Goal: Task Accomplishment & Management: Use online tool/utility

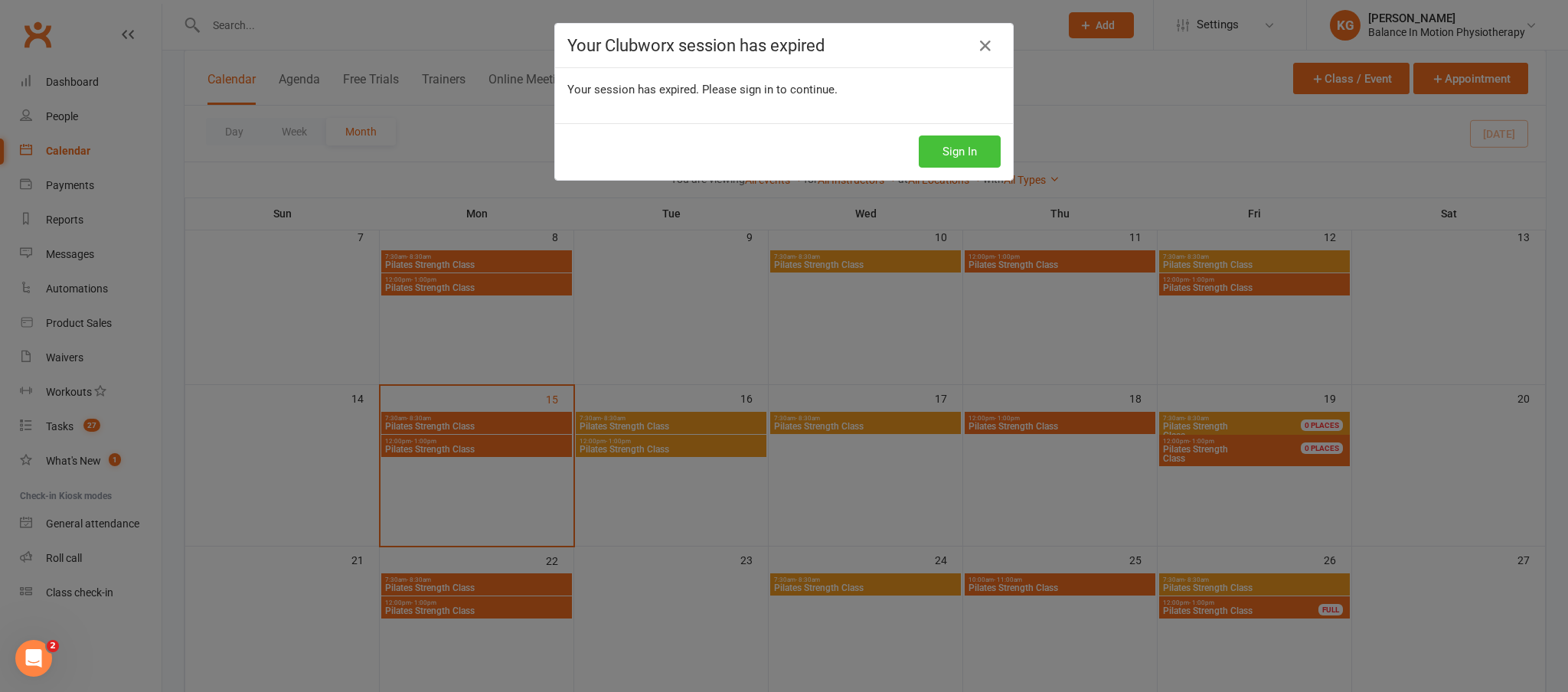
click at [939, 152] on button "Sign In" at bounding box center [959, 151] width 82 height 32
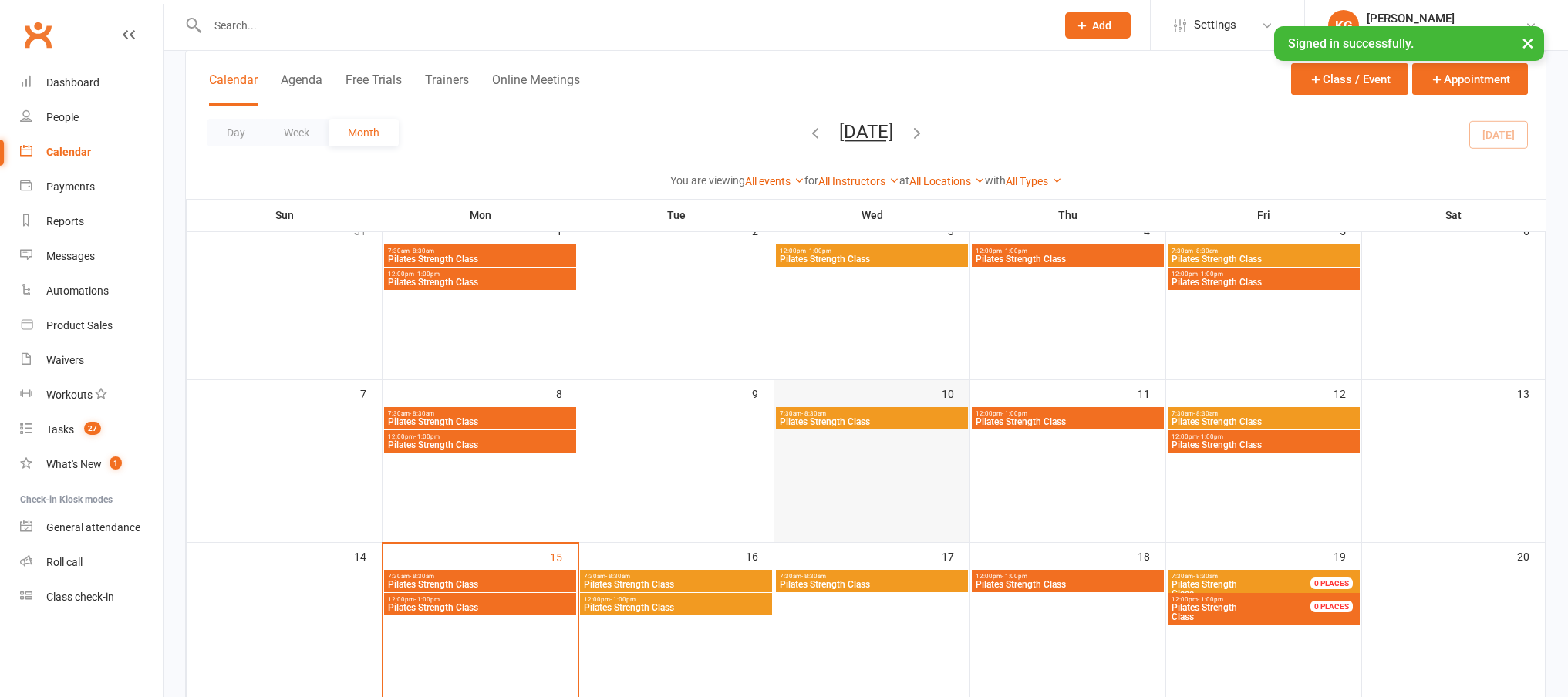
scroll to position [124, 0]
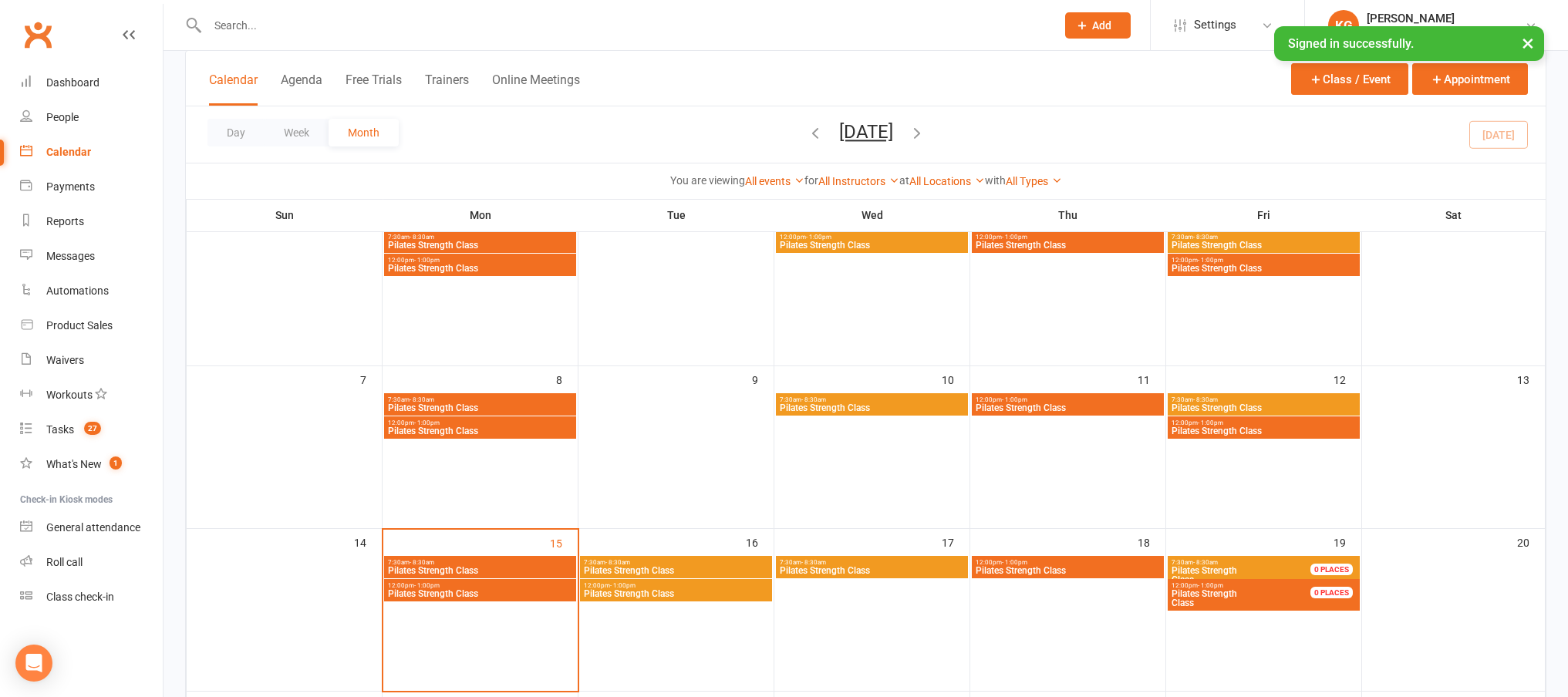
click at [878, 564] on span "7:30am - 8:30am" at bounding box center [871, 562] width 186 height 7
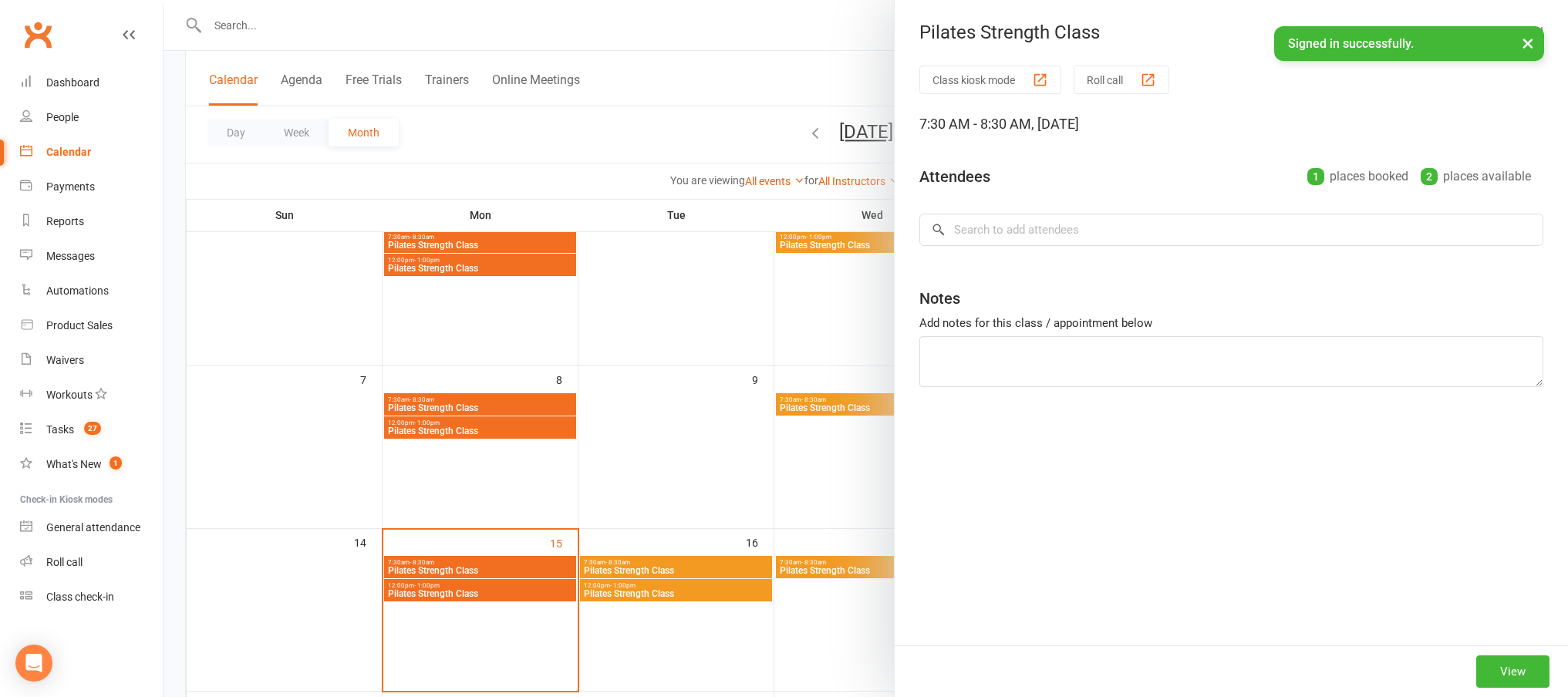
click at [652, 363] on div at bounding box center [865, 348] width 1405 height 697
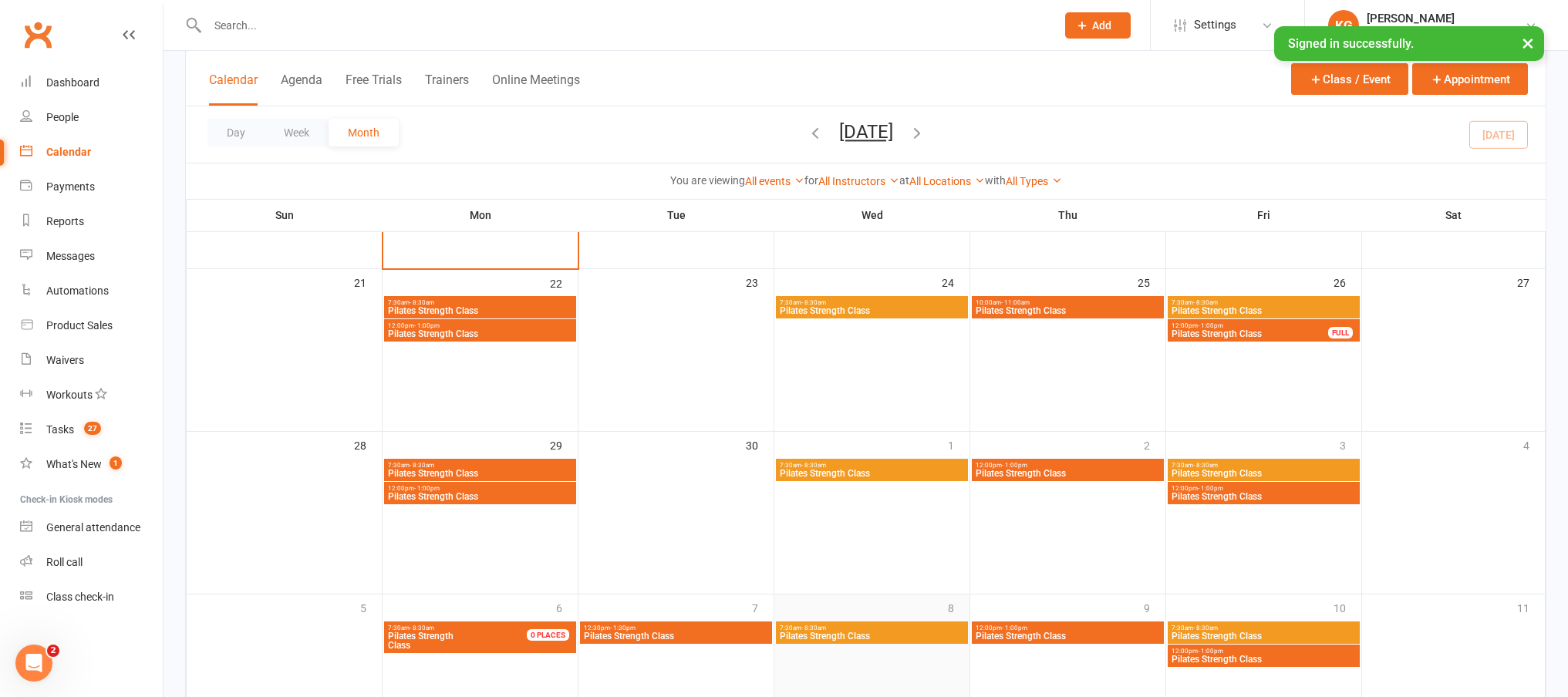
scroll to position [652, 0]
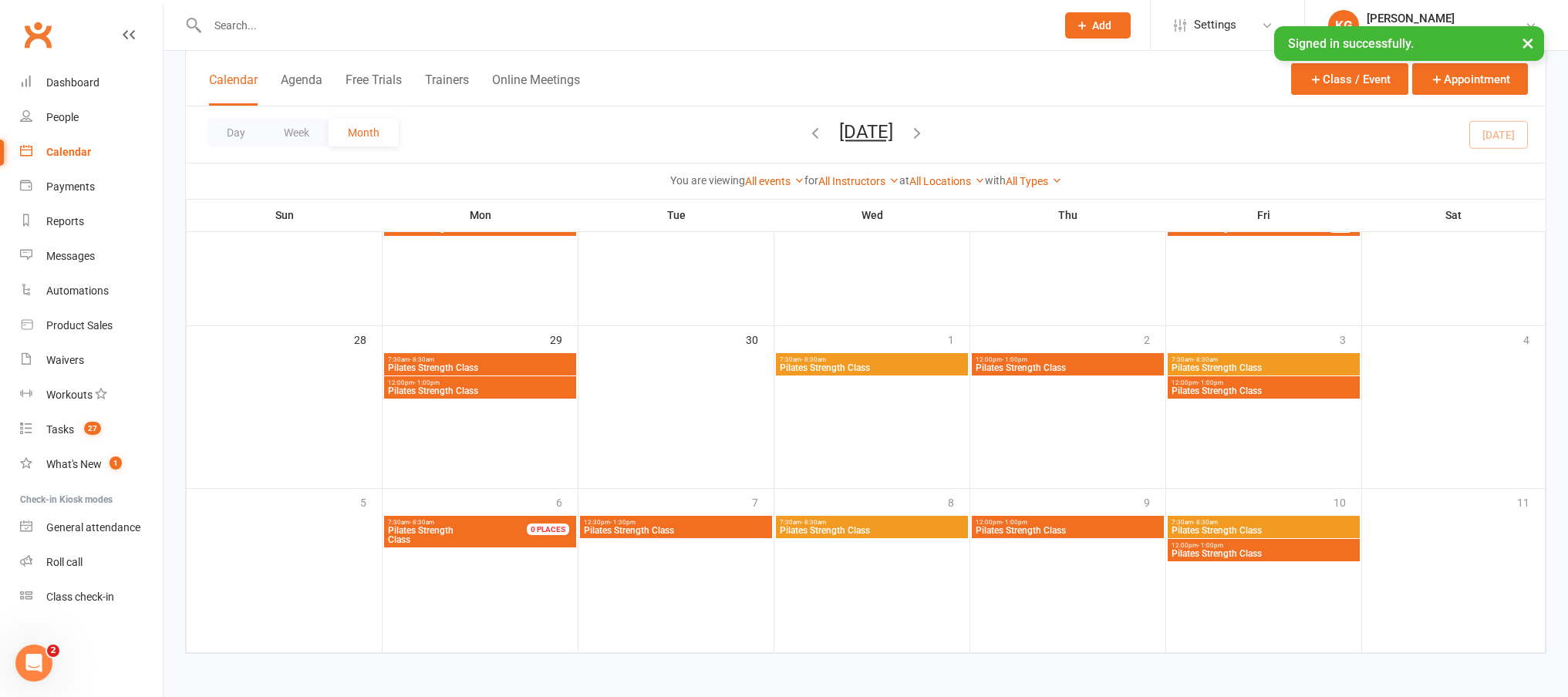
click at [892, 370] on span "Pilates Strength Class" at bounding box center [871, 368] width 186 height 9
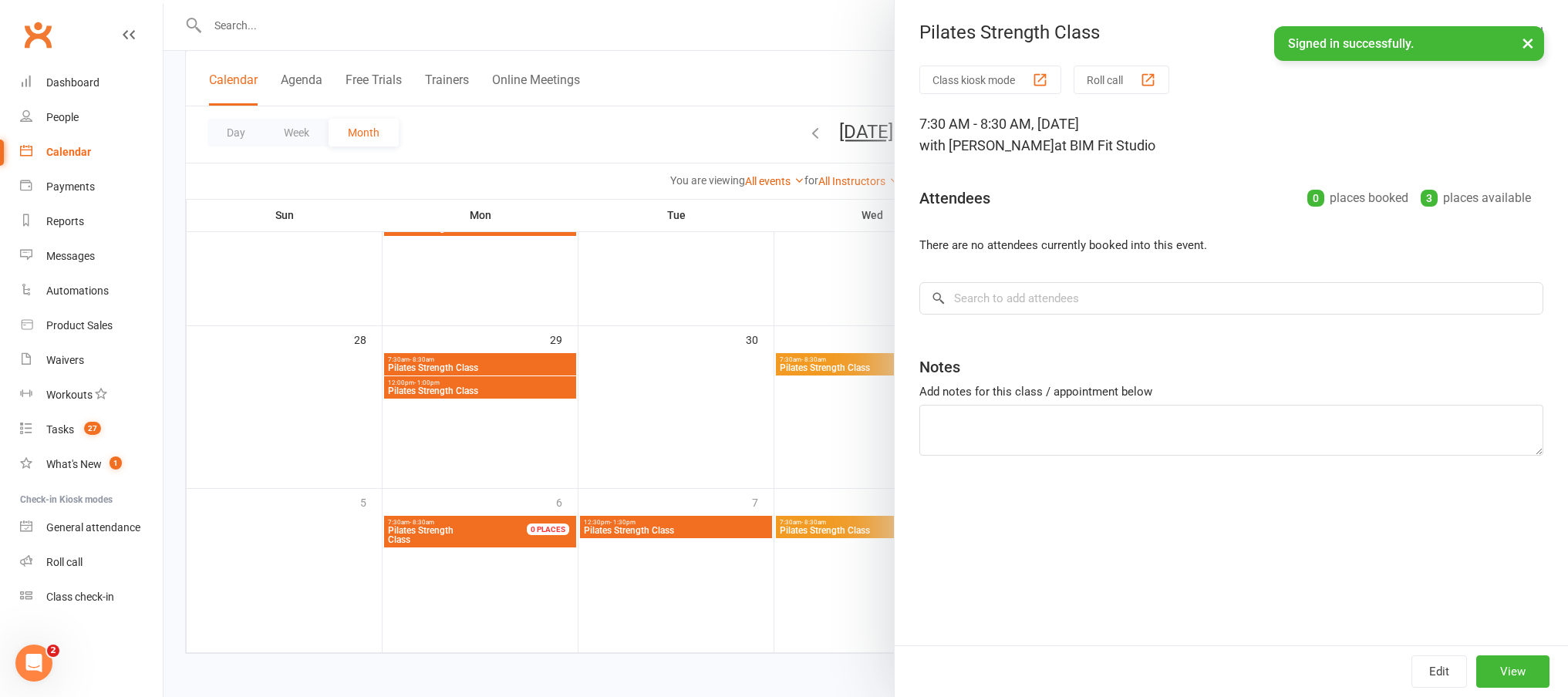
click at [769, 392] on div at bounding box center [865, 348] width 1405 height 697
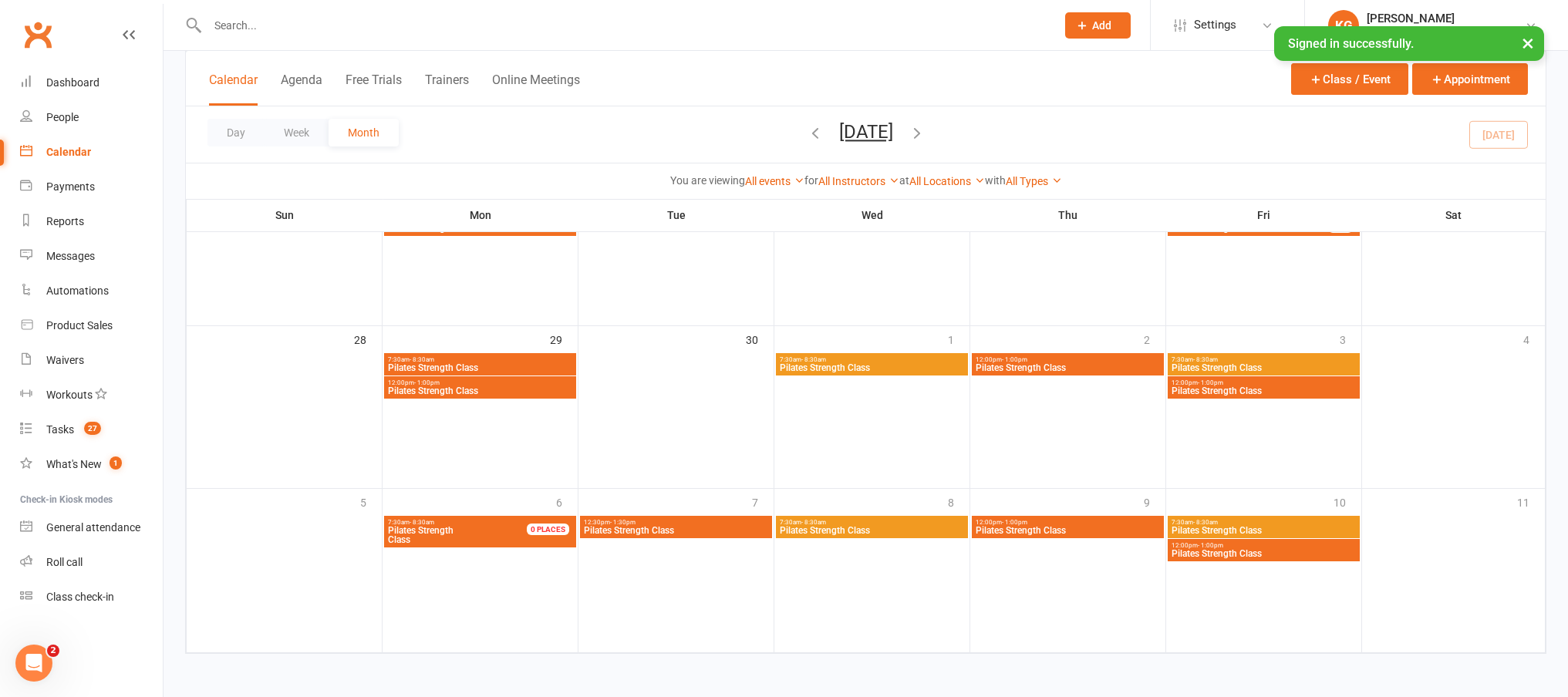
click at [890, 357] on span "7:30am - 8:30am" at bounding box center [871, 359] width 186 height 7
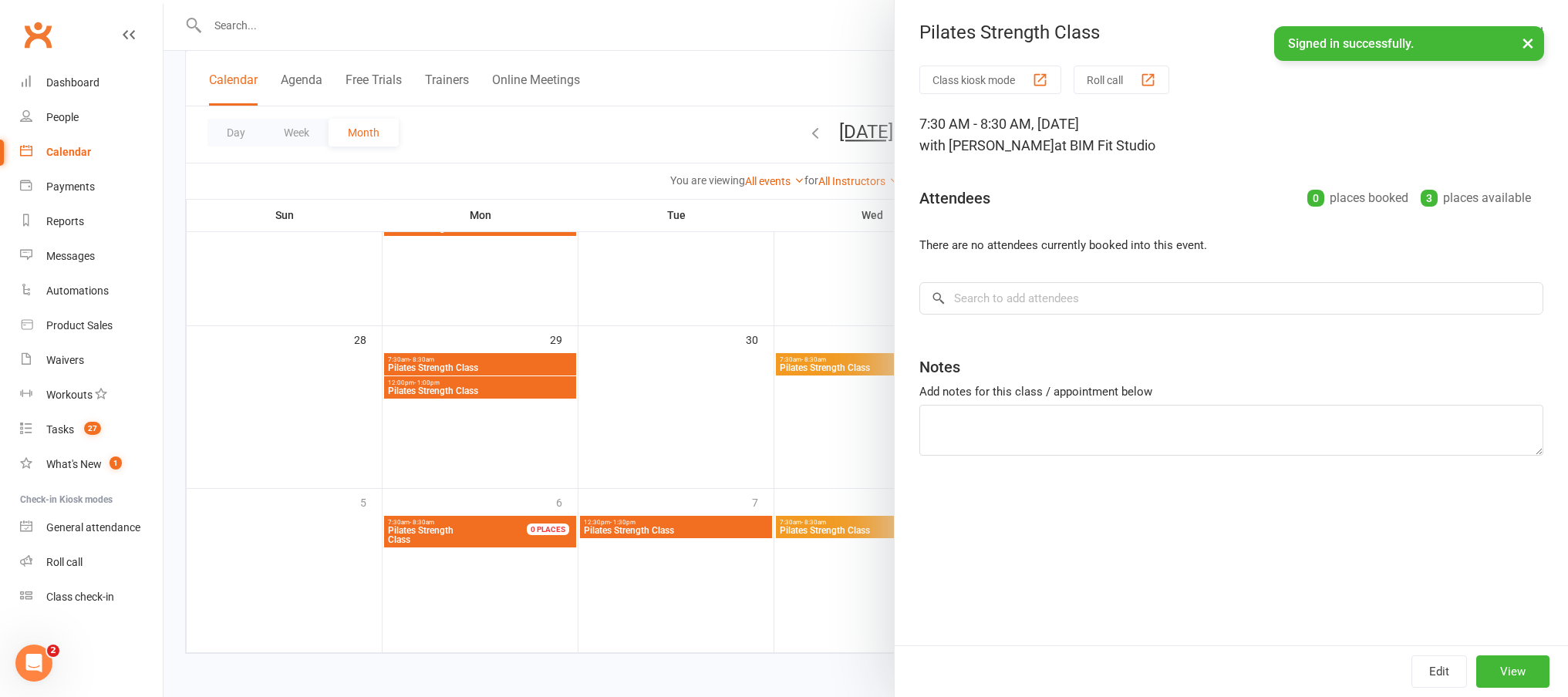
click at [526, 320] on div at bounding box center [865, 348] width 1405 height 697
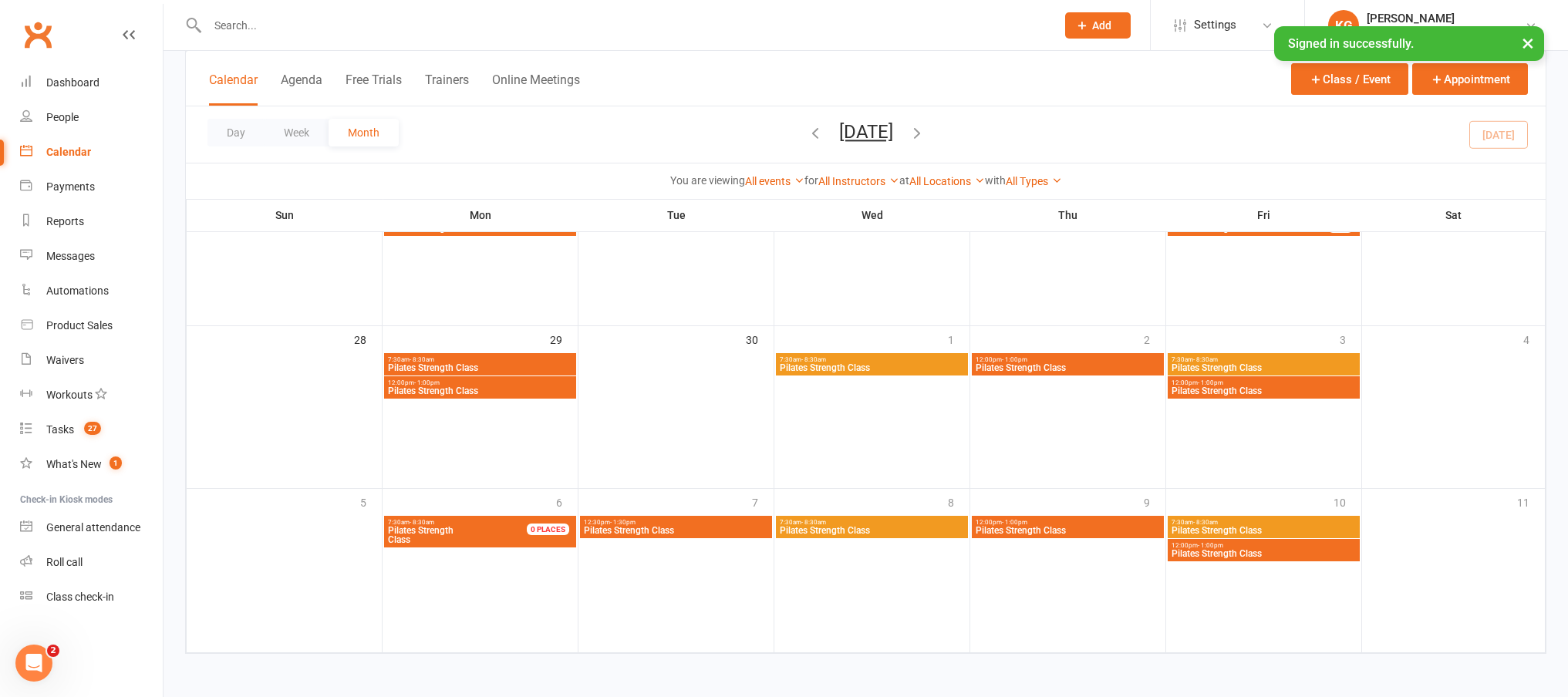
click at [692, 532] on span "Pilates Strength Class" at bounding box center [676, 531] width 186 height 9
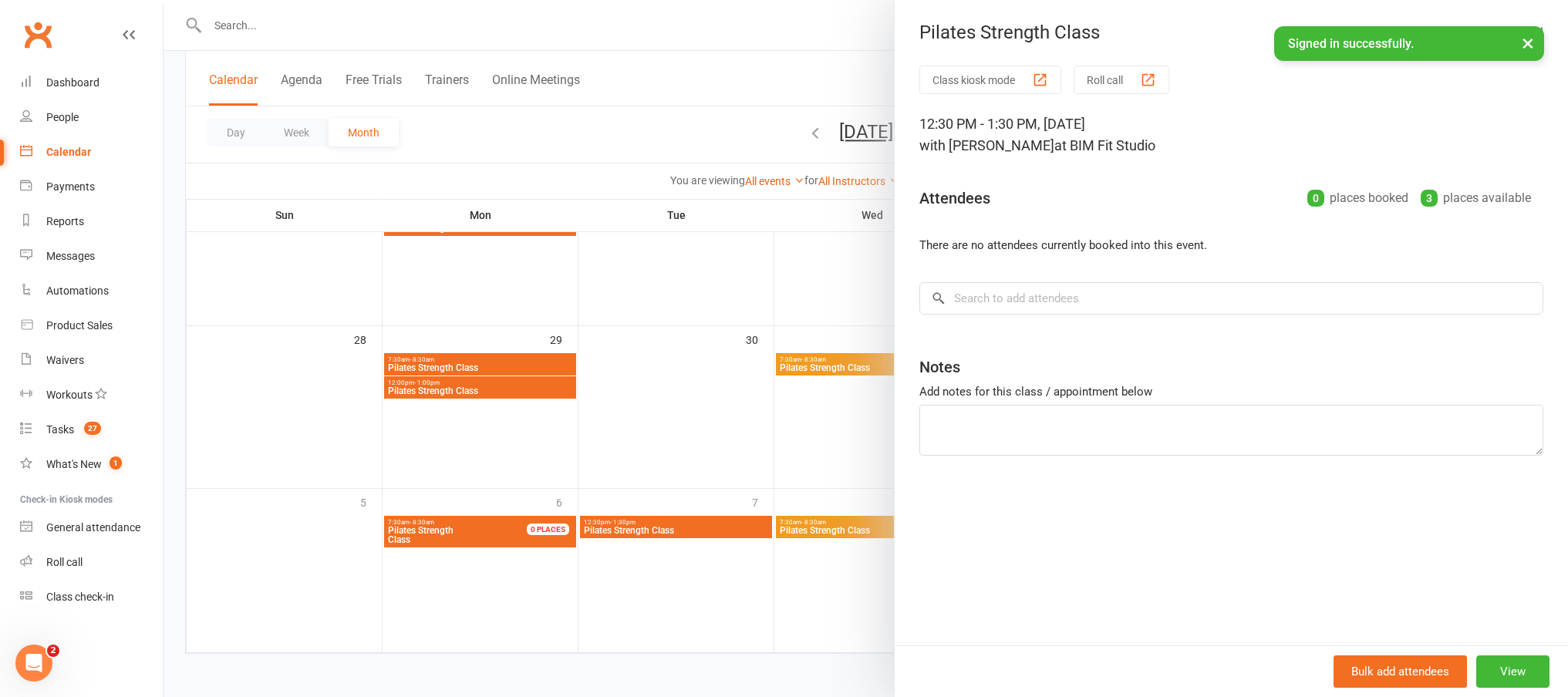
click at [689, 430] on div at bounding box center [865, 348] width 1405 height 697
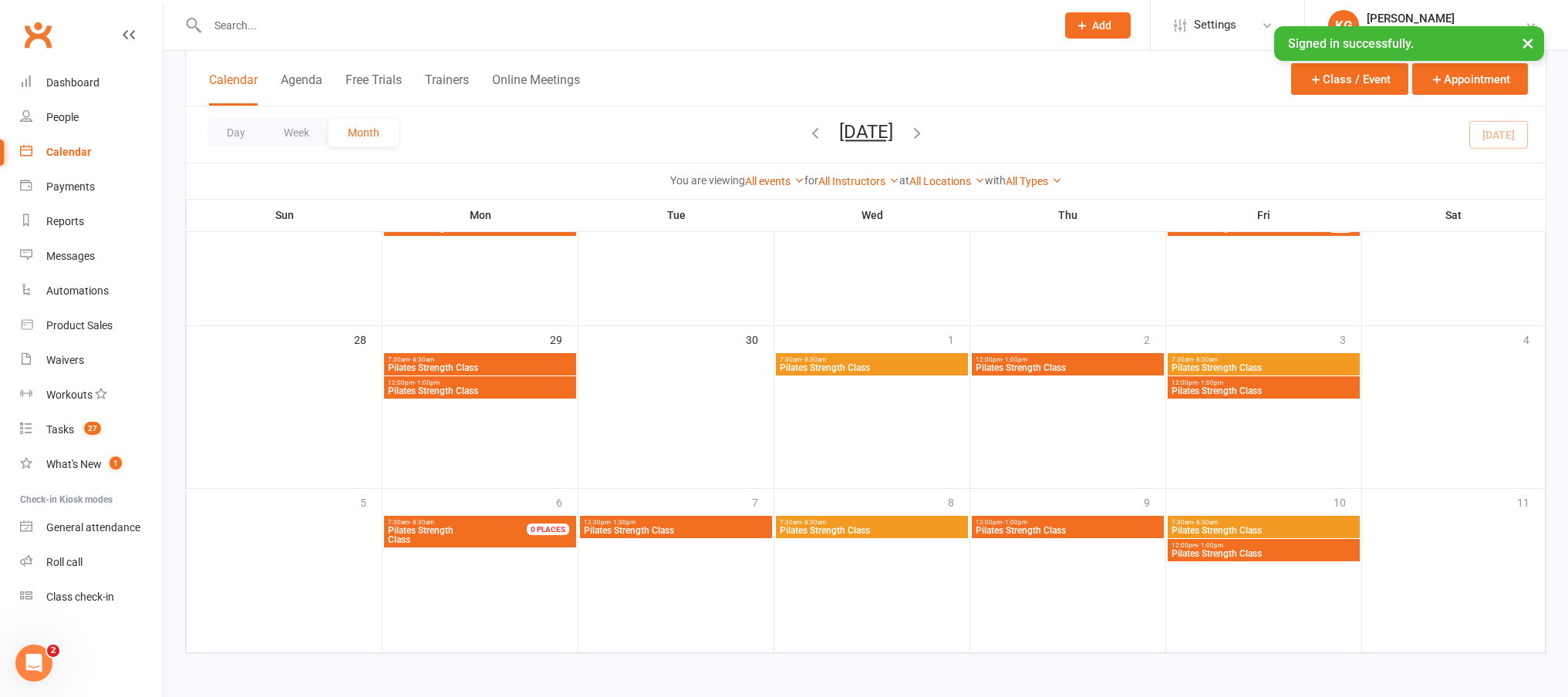
click at [664, 530] on span "Pilates Strength Class" at bounding box center [676, 531] width 186 height 9
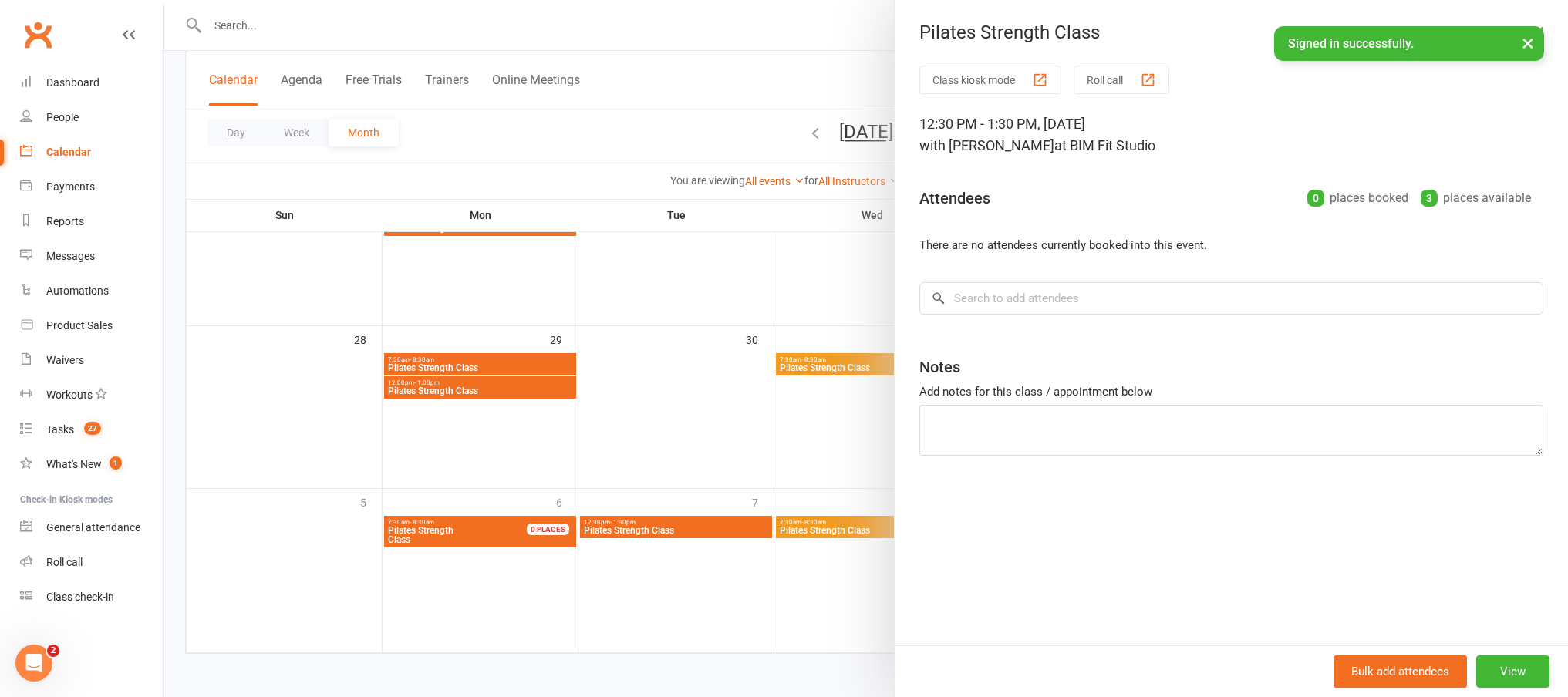
click at [756, 407] on div at bounding box center [865, 348] width 1405 height 697
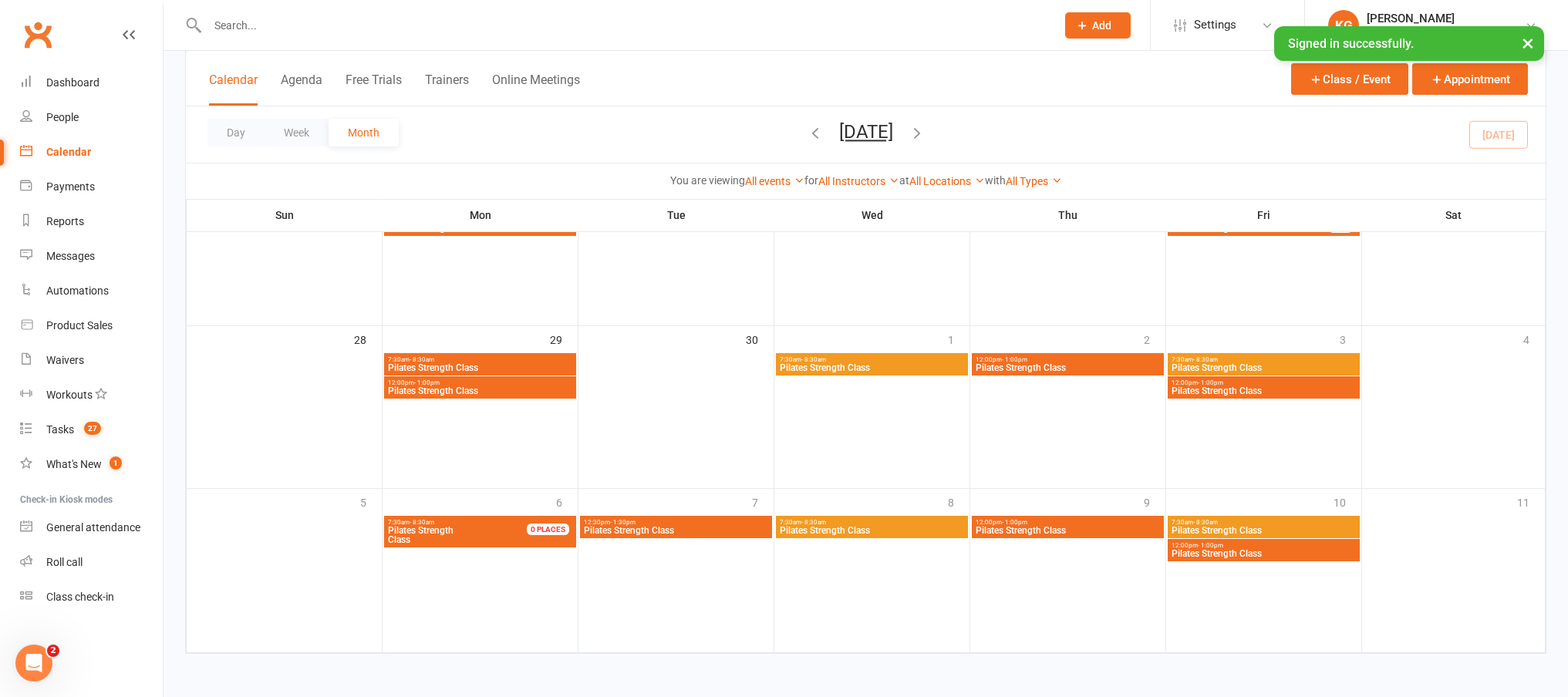
click at [527, 31] on input "text" at bounding box center [624, 26] width 842 height 22
type input "j"
type input "a"
type input "j"
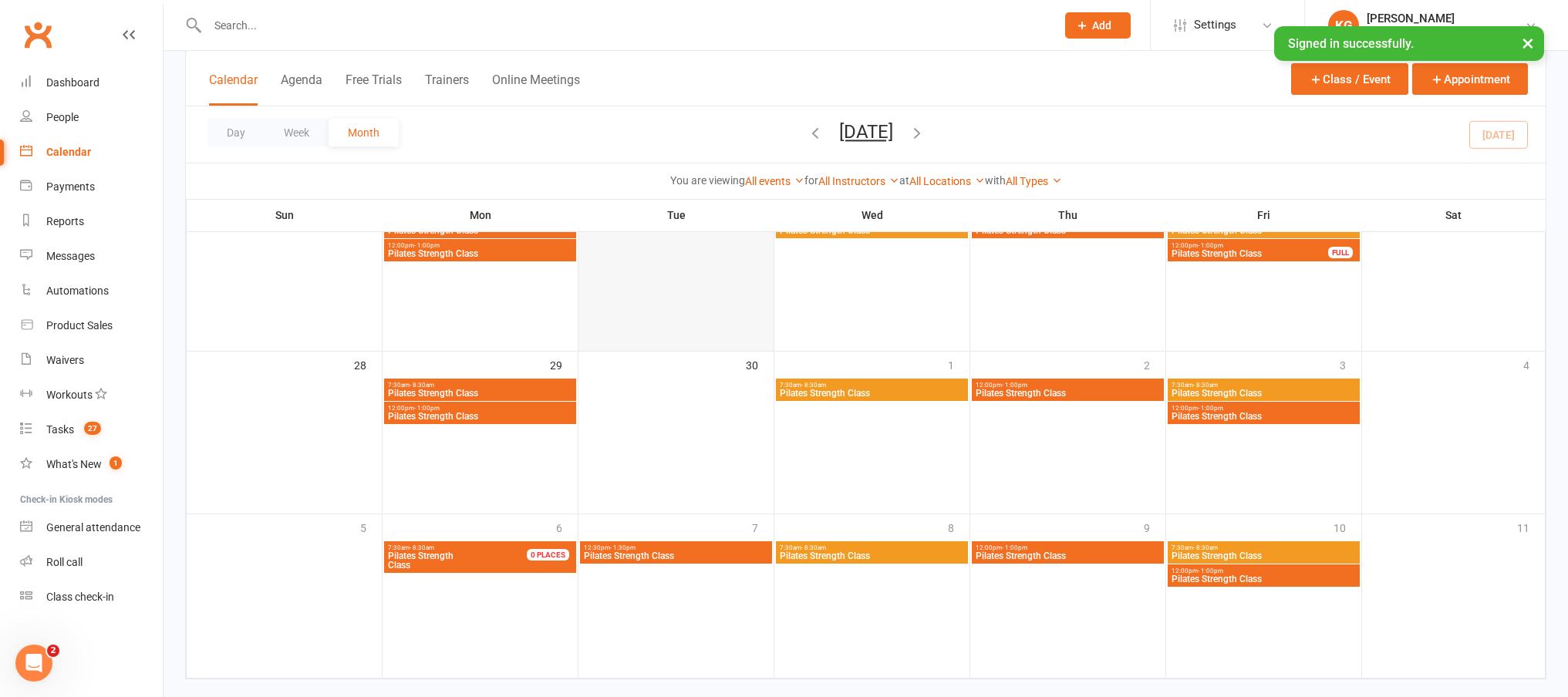
scroll to position [401, 0]
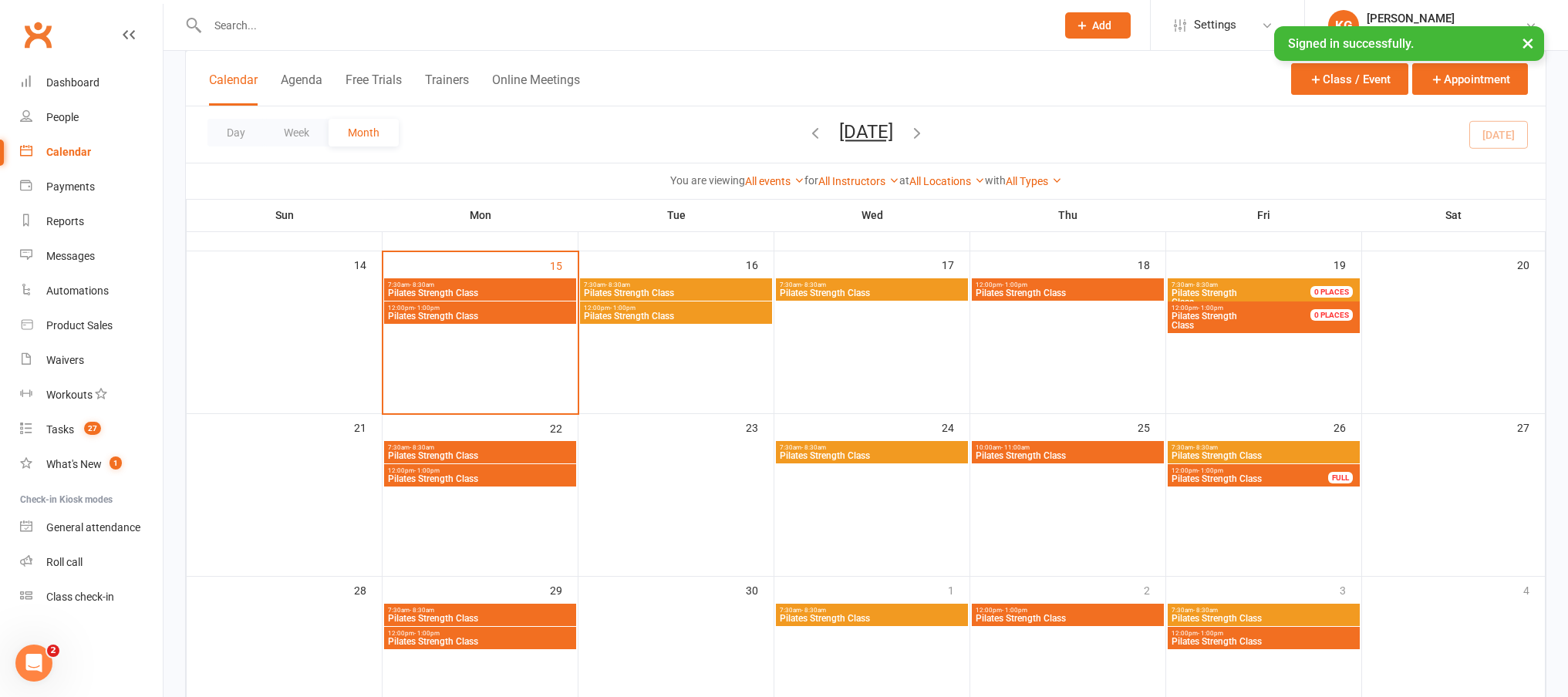
click at [520, 301] on div at bounding box center [481, 302] width 191 height 46
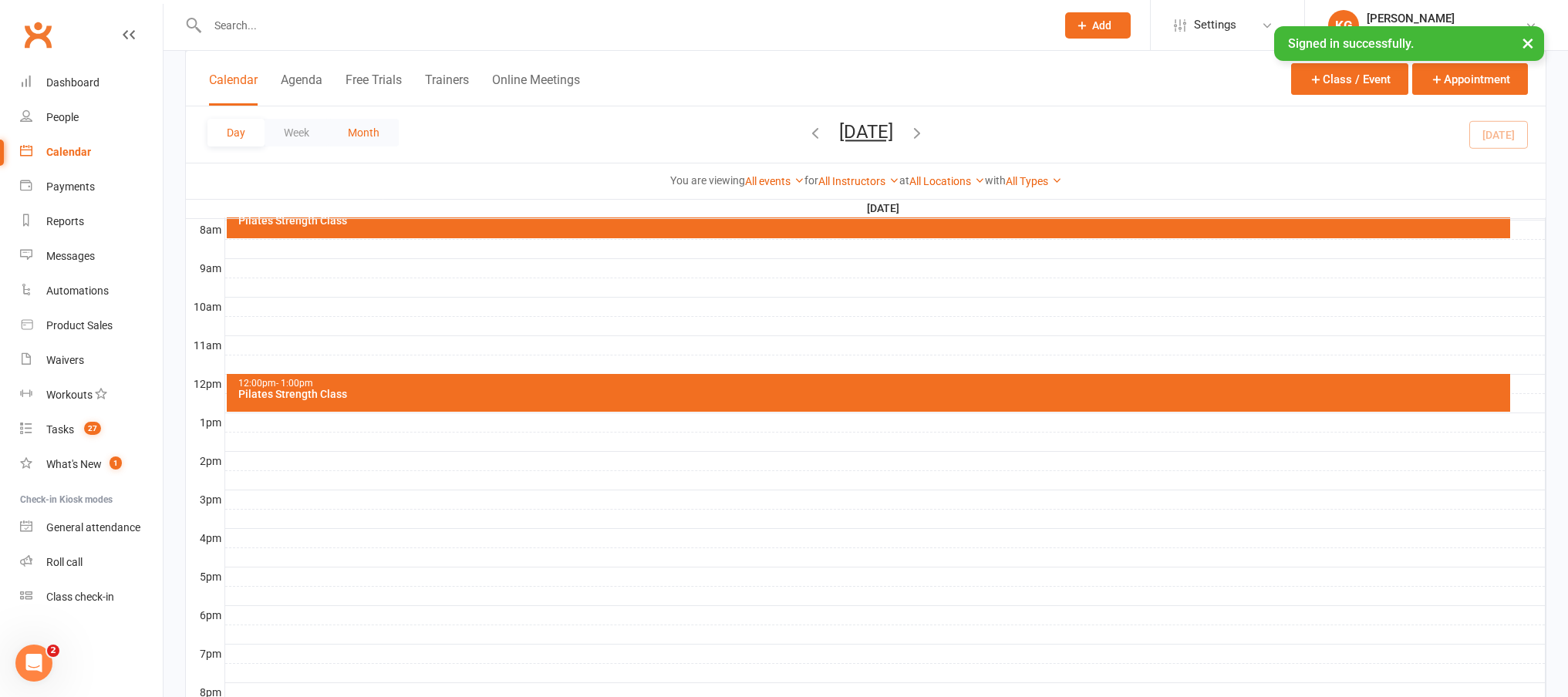
click at [364, 135] on button "Month" at bounding box center [363, 132] width 70 height 27
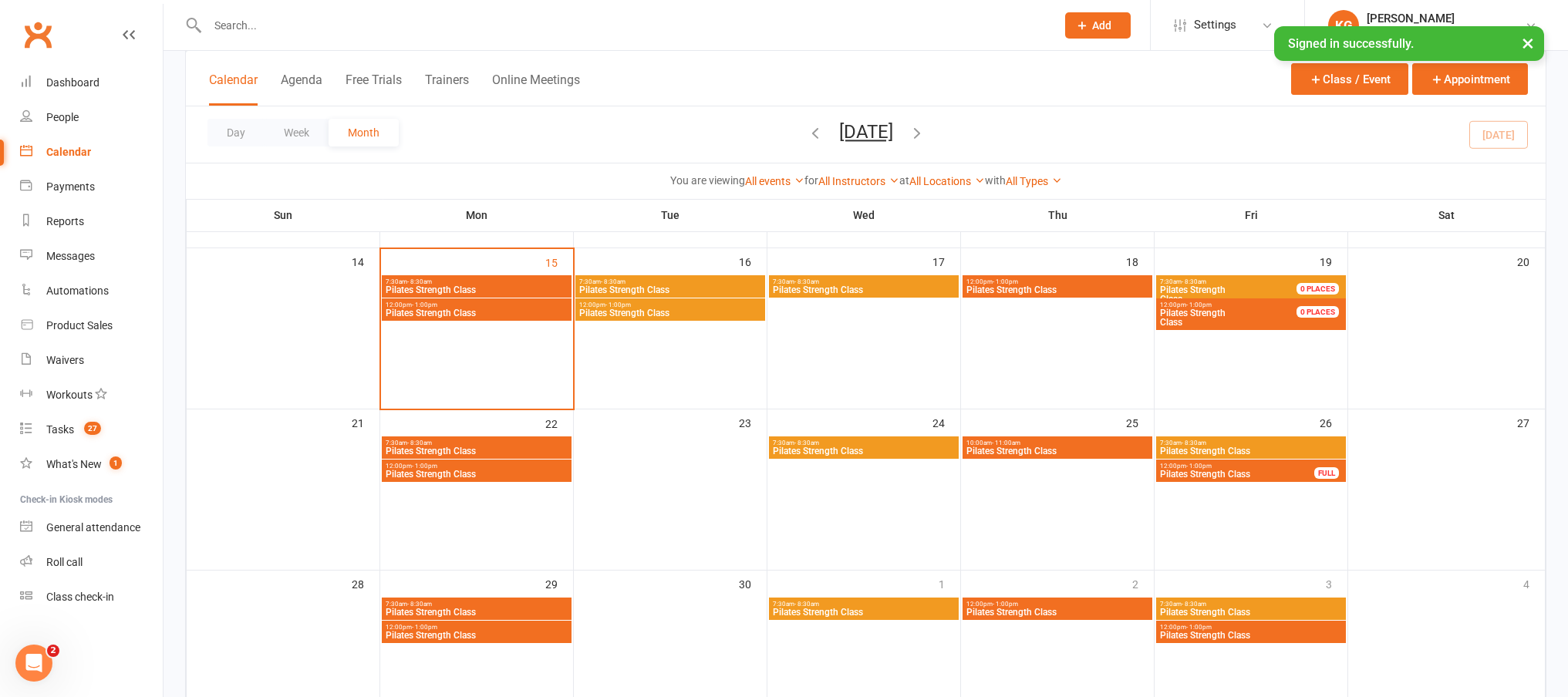
click at [477, 312] on span "Pilates Strength Class" at bounding box center [477, 313] width 184 height 9
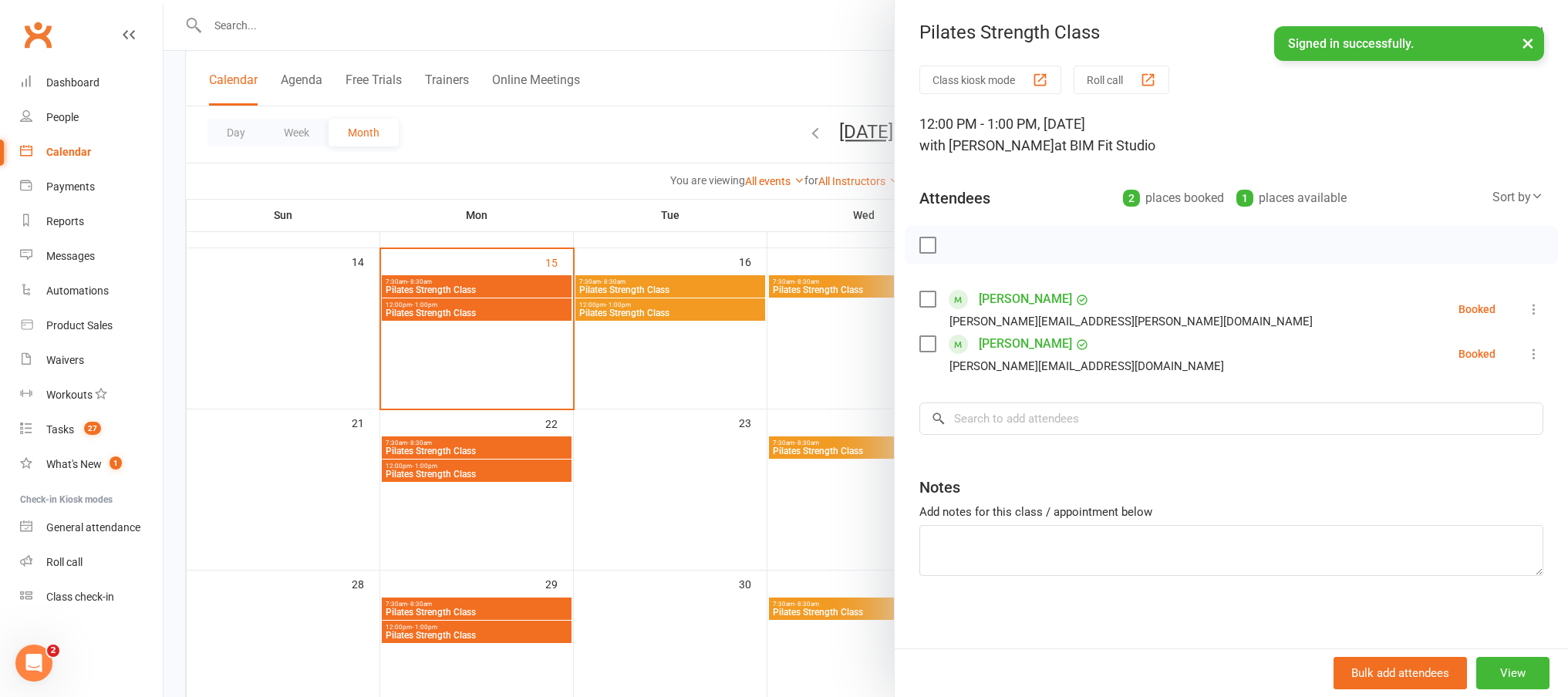
click at [1526, 310] on icon at bounding box center [1534, 310] width 16 height 16
click at [1423, 399] on link "Check in" at bounding box center [1459, 401] width 166 height 31
click at [1526, 350] on icon at bounding box center [1534, 354] width 16 height 16
click at [1453, 445] on link "Check in" at bounding box center [1459, 445] width 166 height 31
click at [663, 183] on div at bounding box center [865, 348] width 1405 height 697
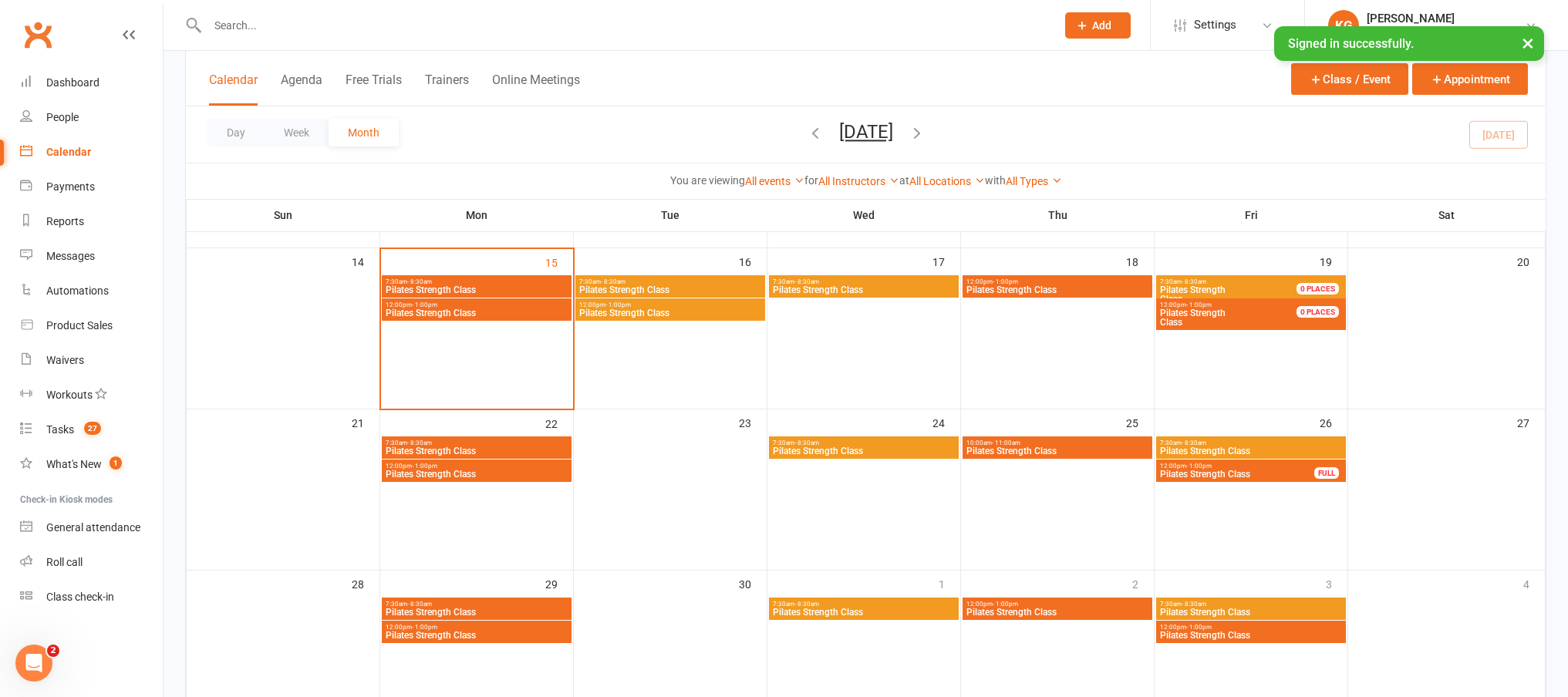
click at [492, 317] on span "Pilates Strength Class" at bounding box center [477, 313] width 184 height 9
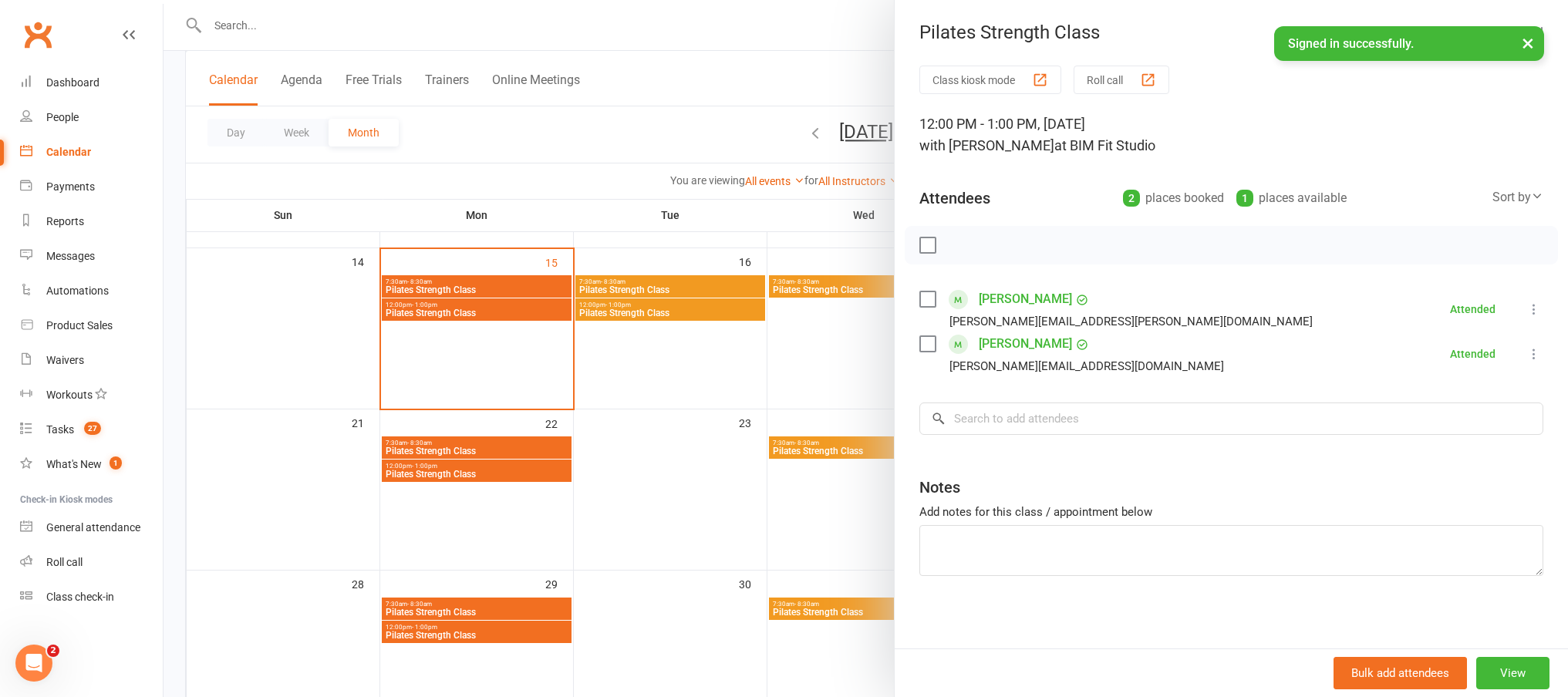
click at [799, 151] on div at bounding box center [865, 348] width 1405 height 697
